Goal: Information Seeking & Learning: Learn about a topic

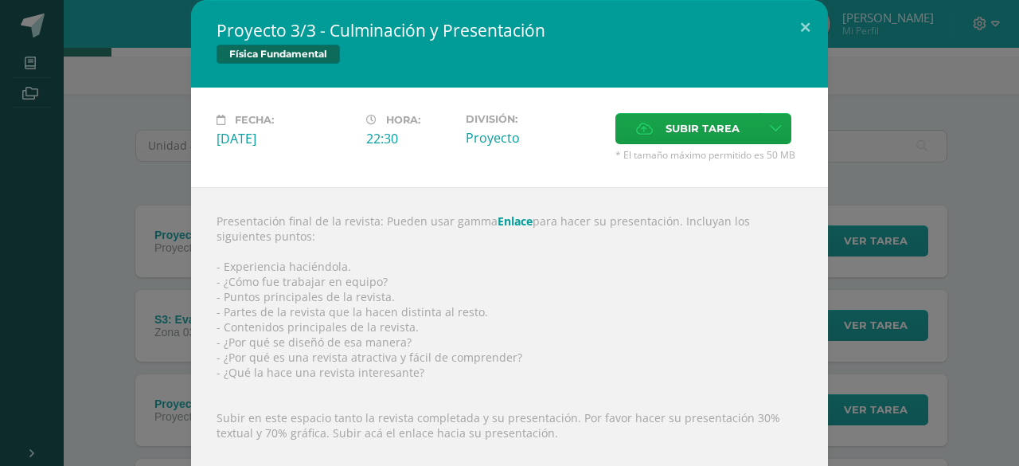
scroll to position [73, 0]
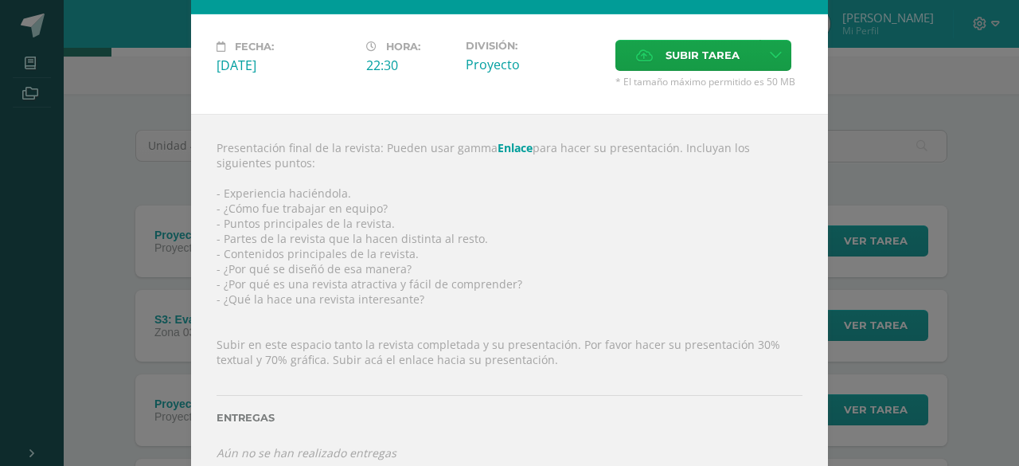
click at [510, 139] on div "Presentación final de la revista: Pueden usar gamma Enlace para hacer su presen…" at bounding box center [509, 300] width 637 height 373
click at [501, 149] on link "Enlace" at bounding box center [515, 147] width 35 height 15
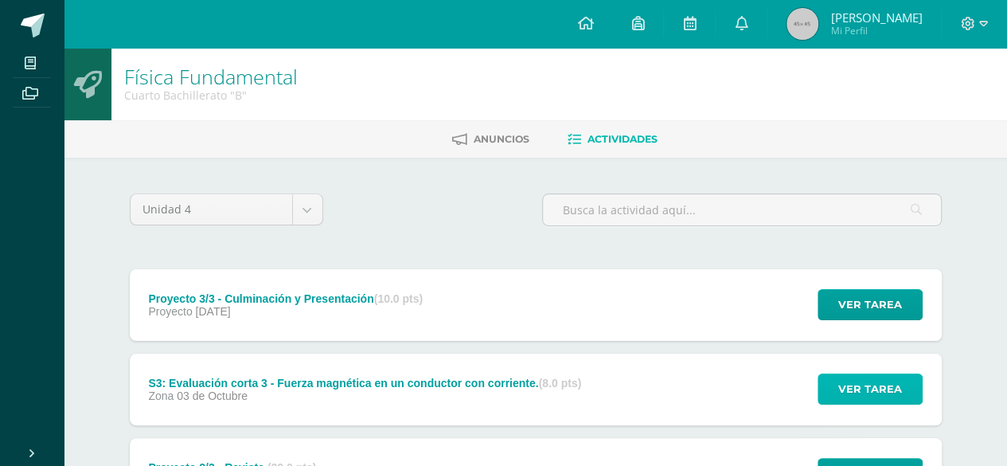
click at [874, 381] on span "Ver tarea" at bounding box center [871, 388] width 64 height 29
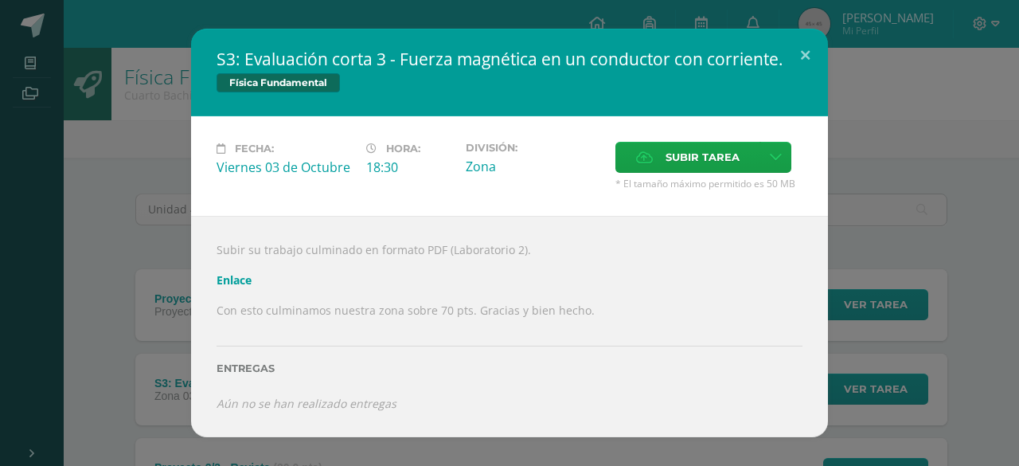
click at [112, 275] on div "S3: Evaluación corta 3 - Fuerza magnética en un conductor con corriente. Física…" at bounding box center [509, 233] width 1007 height 409
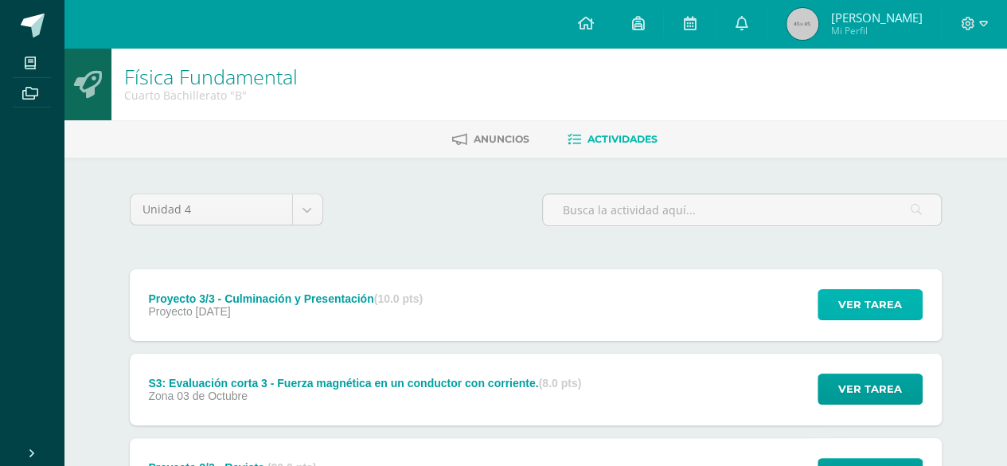
click at [894, 304] on span "Ver tarea" at bounding box center [871, 304] width 64 height 29
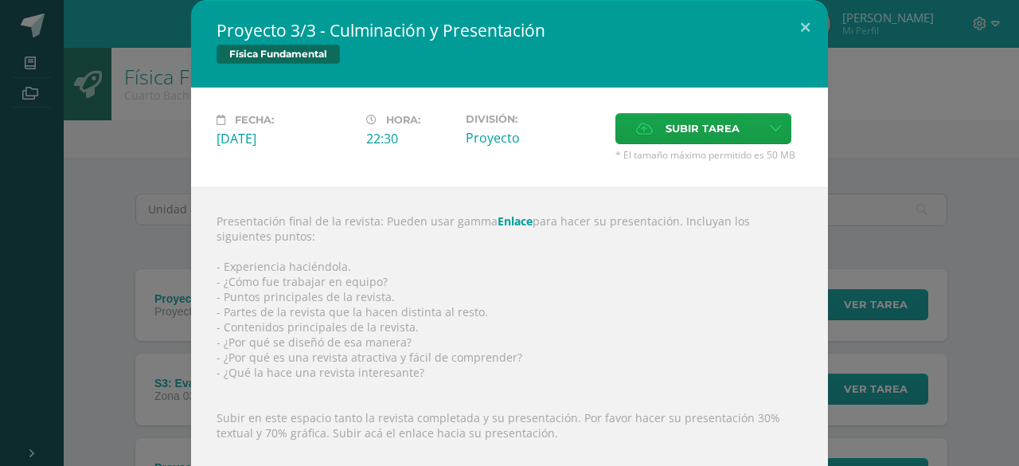
click at [500, 220] on link "Enlace" at bounding box center [515, 220] width 35 height 15
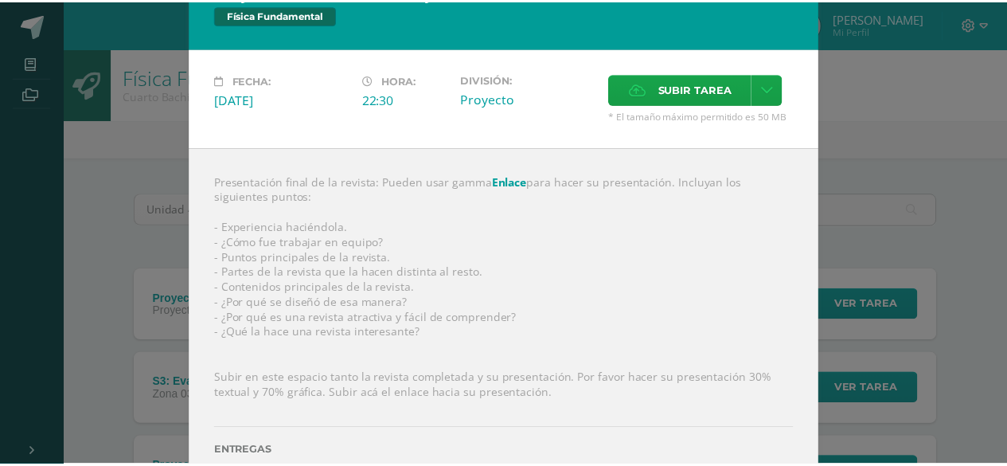
scroll to position [8, 0]
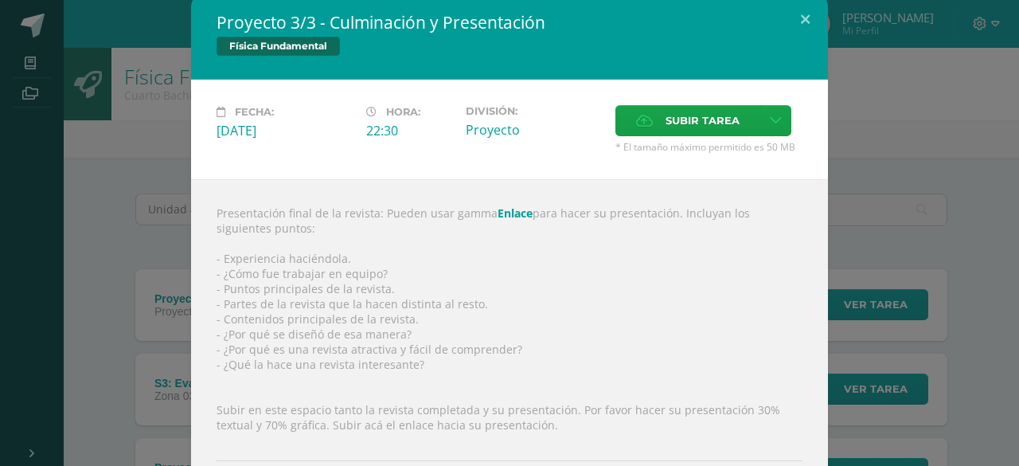
click at [205, 278] on div "Presentación final de la revista: Pueden usar gamma Enlace para hacer su presen…" at bounding box center [509, 365] width 637 height 373
click at [167, 284] on div "Proyecto 3/3 - Culminación y Presentación Física Fundamental Fecha: [DATE] Hora…" at bounding box center [509, 272] width 1007 height 560
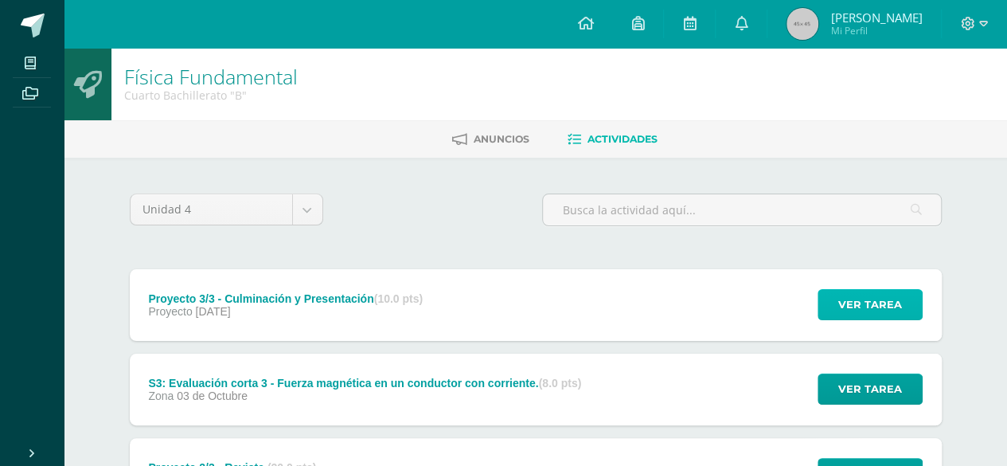
click at [838, 303] on button "Ver tarea" at bounding box center [870, 304] width 105 height 31
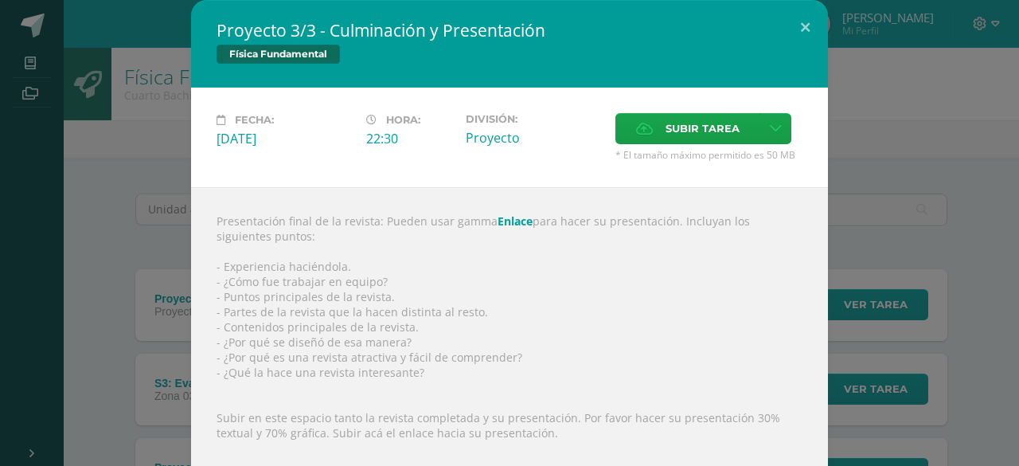
click at [884, 332] on div "Proyecto 3/3 - Culminación y Presentación Física Fundamental Fecha: [DATE] Hora…" at bounding box center [509, 280] width 1007 height 560
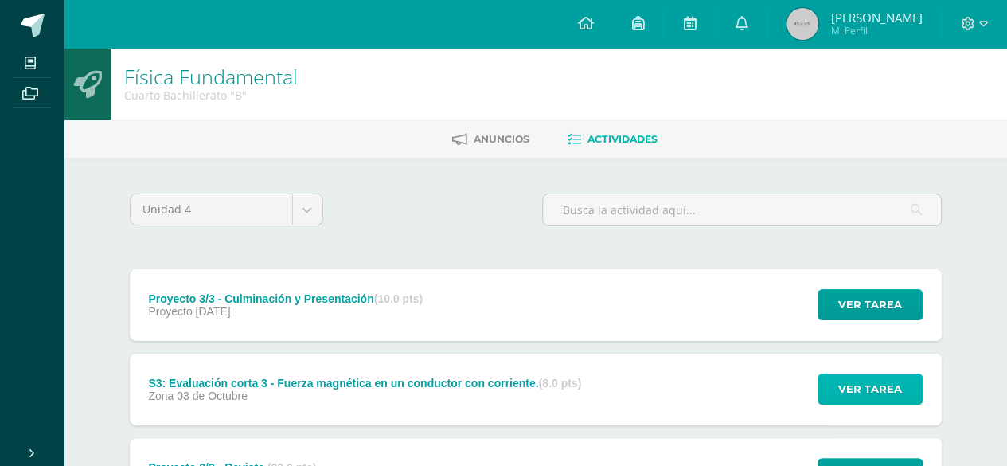
click at [847, 395] on span "Ver tarea" at bounding box center [871, 388] width 64 height 29
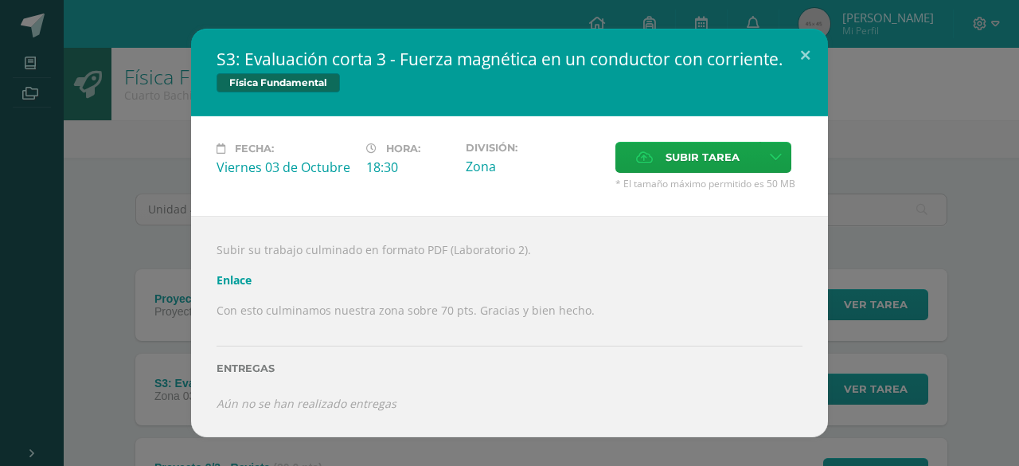
click at [887, 349] on div "S3: Evaluación corta 3 - Fuerza magnética en un conductor con corriente. Física…" at bounding box center [509, 233] width 1007 height 409
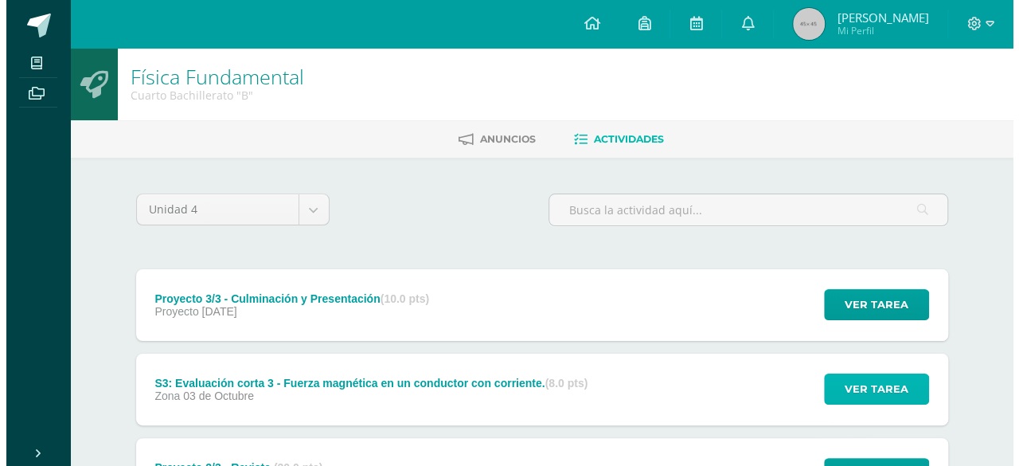
scroll to position [159, 0]
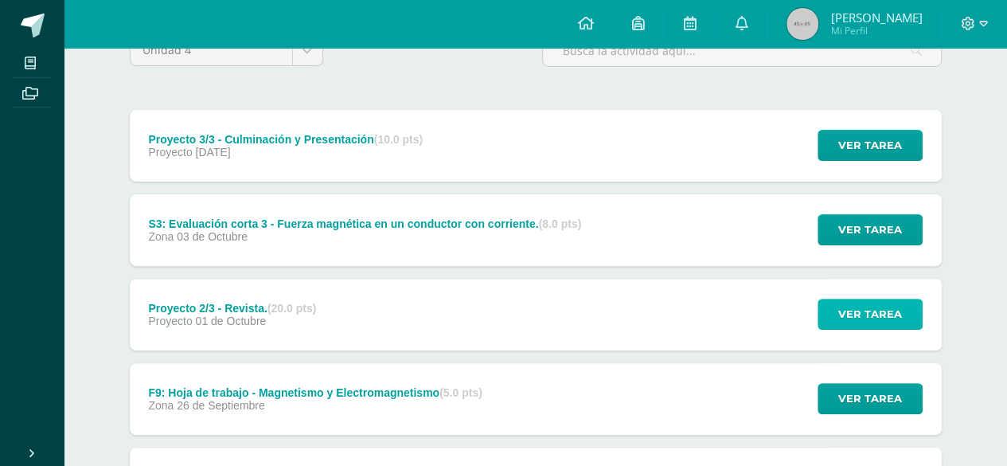
click at [841, 307] on span "Ver tarea" at bounding box center [871, 313] width 64 height 29
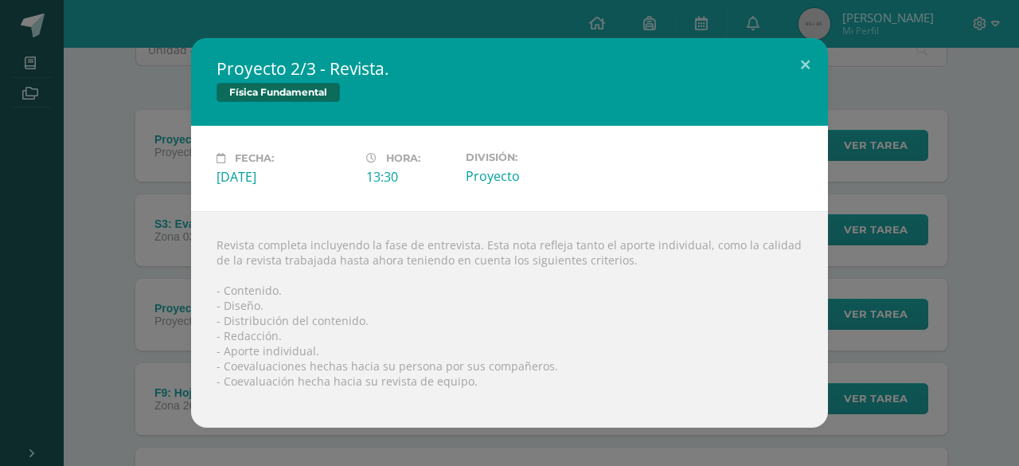
click at [874, 318] on div "Proyecto 2/3 - Revista. Física Fundamental Fecha: [DATE] Hora: 13:30 División:" at bounding box center [509, 232] width 1007 height 389
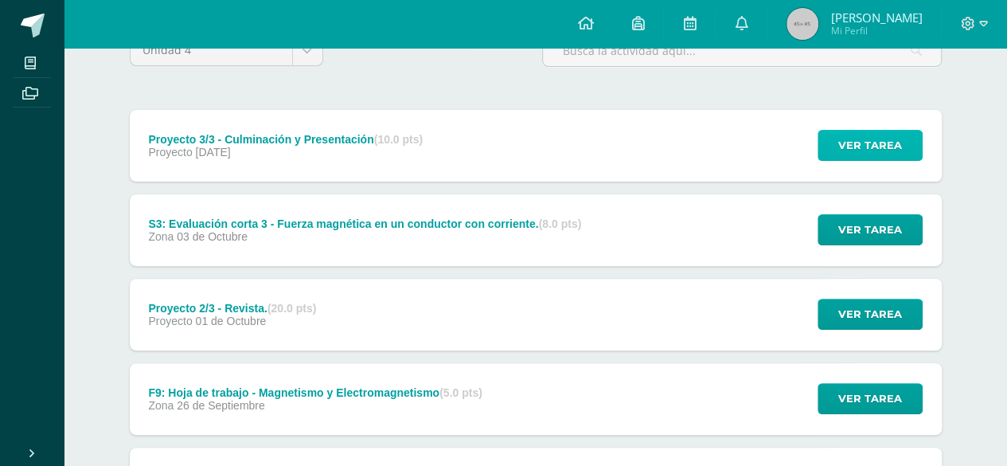
click at [874, 148] on span "Ver tarea" at bounding box center [871, 145] width 64 height 29
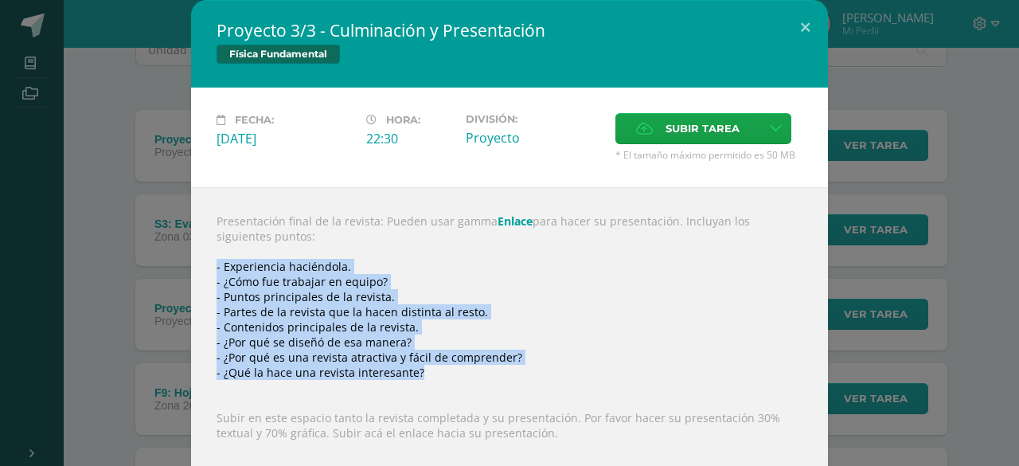
drag, startPoint x: 207, startPoint y: 268, endPoint x: 428, endPoint y: 371, distance: 244.4
click at [428, 371] on div "Presentación final de la revista: Pueden usar gamma Enlace para hacer su presen…" at bounding box center [509, 373] width 637 height 373
copy div "- Experiencia haciéndola. - ¿Cómo fue trabajar en equipo? - Puntos principales …"
click at [305, 275] on div "Presentación final de la revista: Pueden usar gamma Enlace para hacer su presen…" at bounding box center [509, 373] width 637 height 373
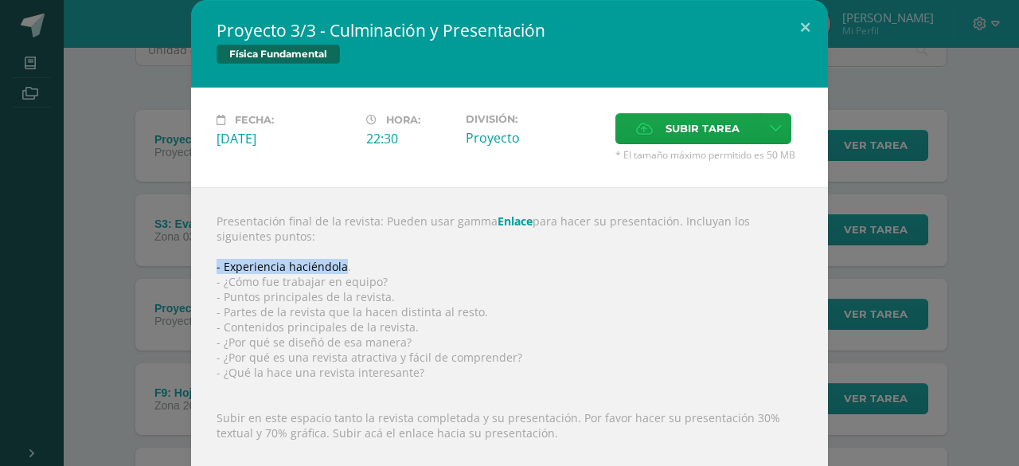
drag, startPoint x: 337, startPoint y: 264, endPoint x: 162, endPoint y: 259, distance: 174.5
click at [162, 259] on div "Proyecto 3/3 - Culminación y Presentación Física Fundamental Fecha: [DATE] Hora…" at bounding box center [509, 280] width 1007 height 560
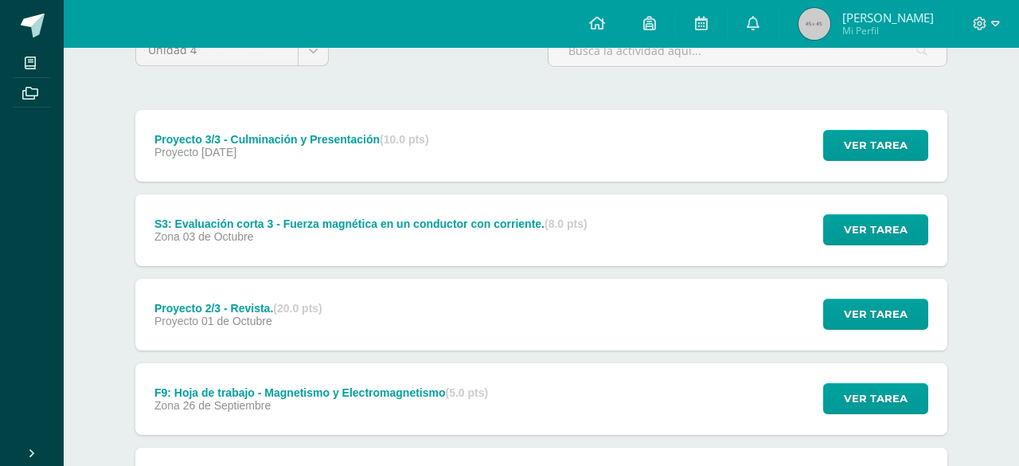
copy div "- Experiencia haciéndola"
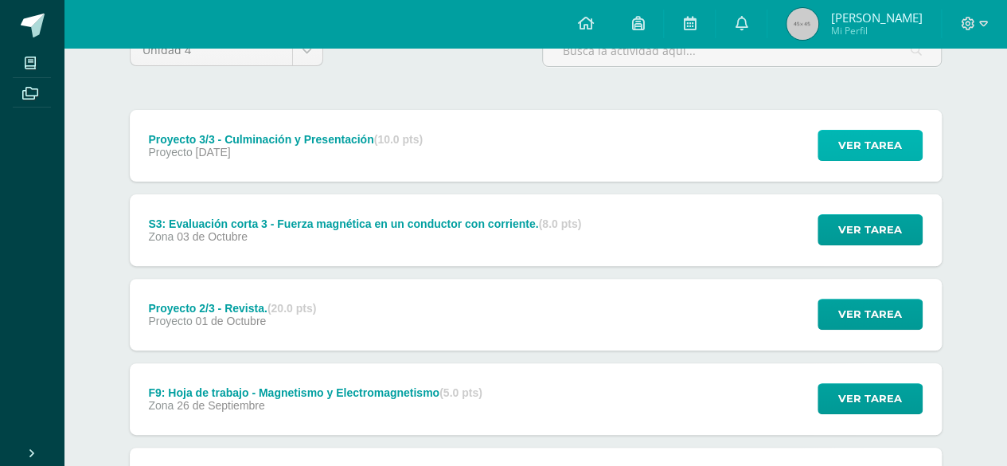
click at [859, 151] on span "Ver tarea" at bounding box center [871, 145] width 64 height 29
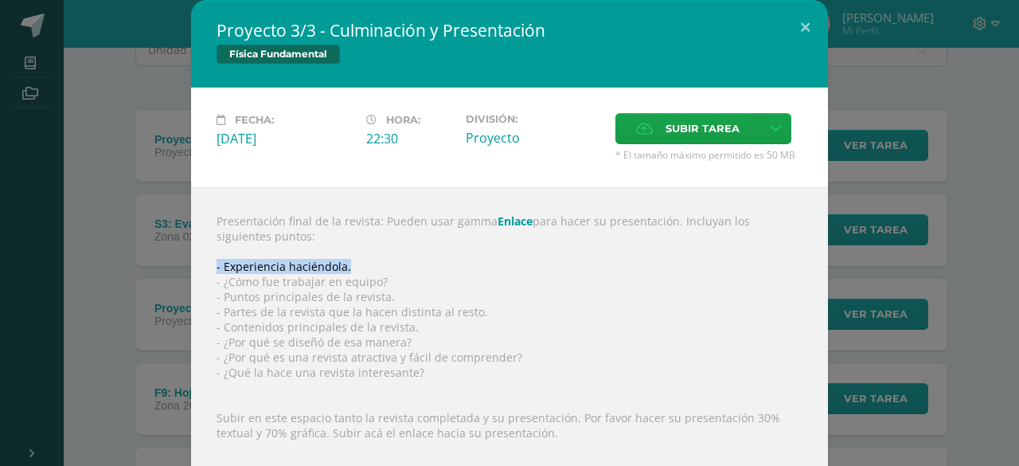
drag, startPoint x: 346, startPoint y: 268, endPoint x: 179, endPoint y: 271, distance: 167.3
click at [179, 270] on div "Proyecto 3/3 - Culminación y Presentación Física Fundamental Fecha: [DATE] Hora…" at bounding box center [509, 280] width 1007 height 560
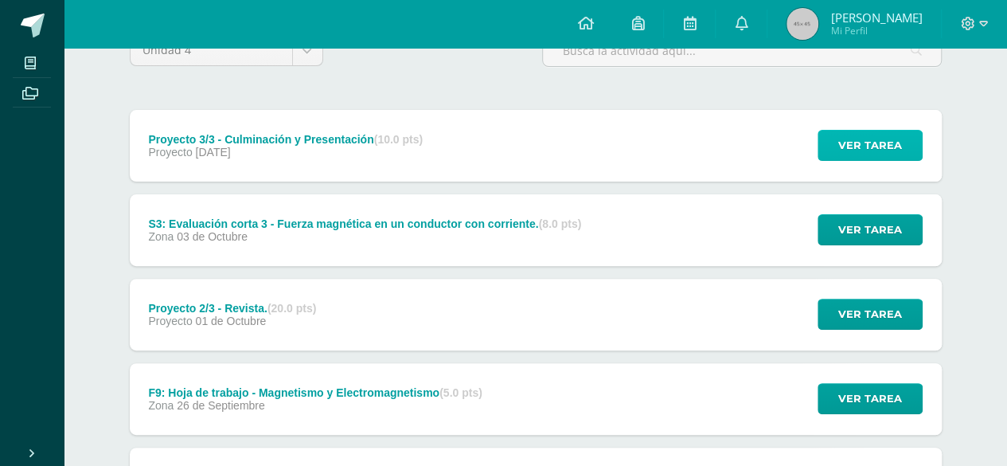
click at [863, 136] on span "Ver tarea" at bounding box center [871, 145] width 64 height 29
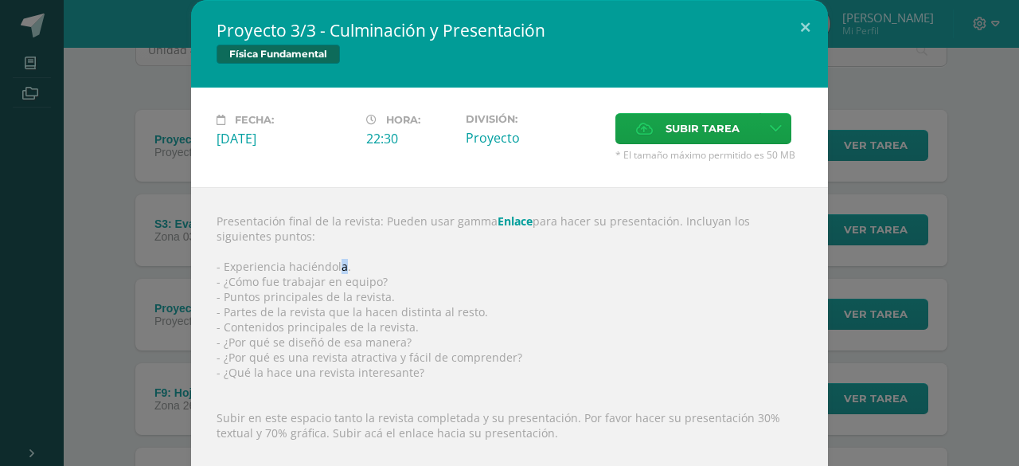
click at [336, 264] on div "Presentación final de la revista: Pueden usar gamma Enlace para hacer su presen…" at bounding box center [509, 373] width 637 height 373
drag, startPoint x: 338, startPoint y: 264, endPoint x: 205, endPoint y: 261, distance: 133.0
click at [205, 261] on div "Presentación final de la revista: Pueden usar gamma Enlace para hacer su presen…" at bounding box center [509, 373] width 637 height 373
copy div "- Experiencia haciéndola."
click at [236, 288] on div "Presentación final de la revista: Pueden usar gamma Enlace para hacer su presen…" at bounding box center [509, 373] width 637 height 373
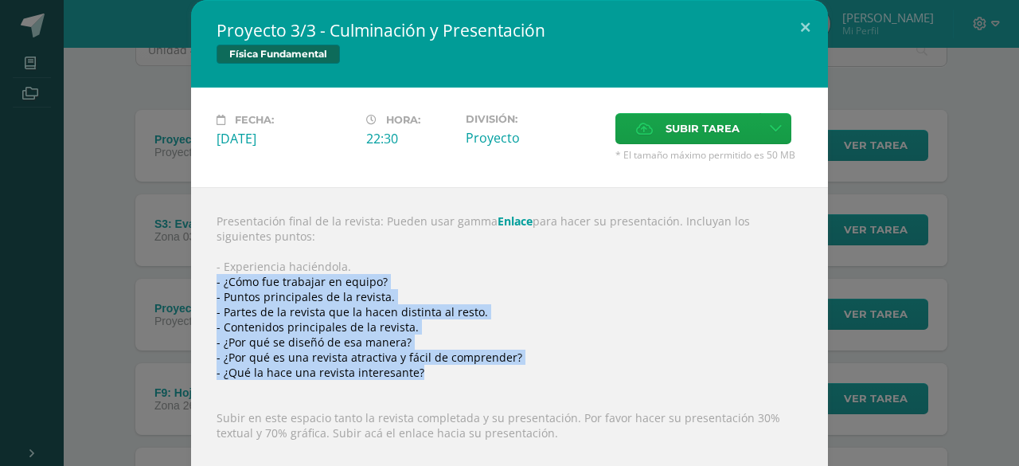
drag, startPoint x: 210, startPoint y: 276, endPoint x: 440, endPoint y: 370, distance: 247.6
click at [440, 370] on div "Presentación final de la revista: Pueden usar gamma Enlace para hacer su presen…" at bounding box center [509, 373] width 637 height 373
copy div "- ¿Cómo fue trabajar en equipo? - Puntos principales de la revista. - Partes de…"
